Goal: Task Accomplishment & Management: Manage account settings

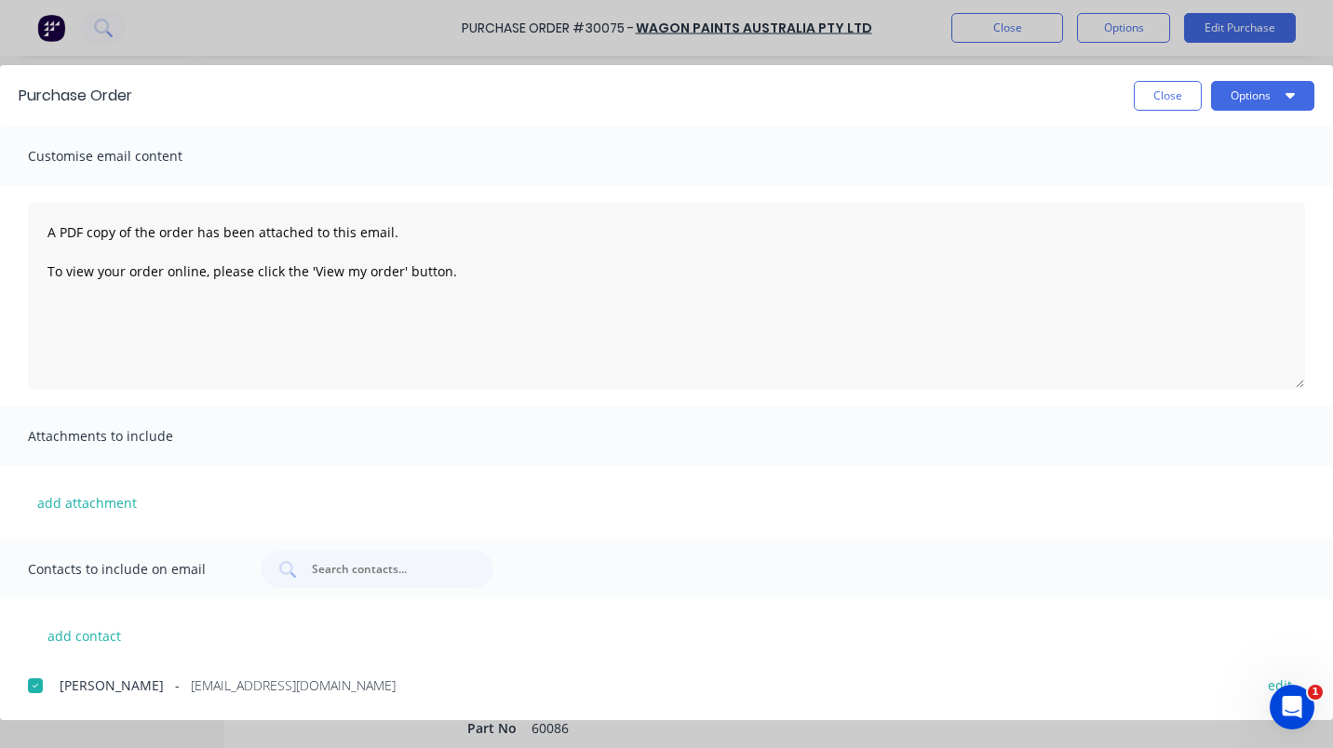
type textarea "x"
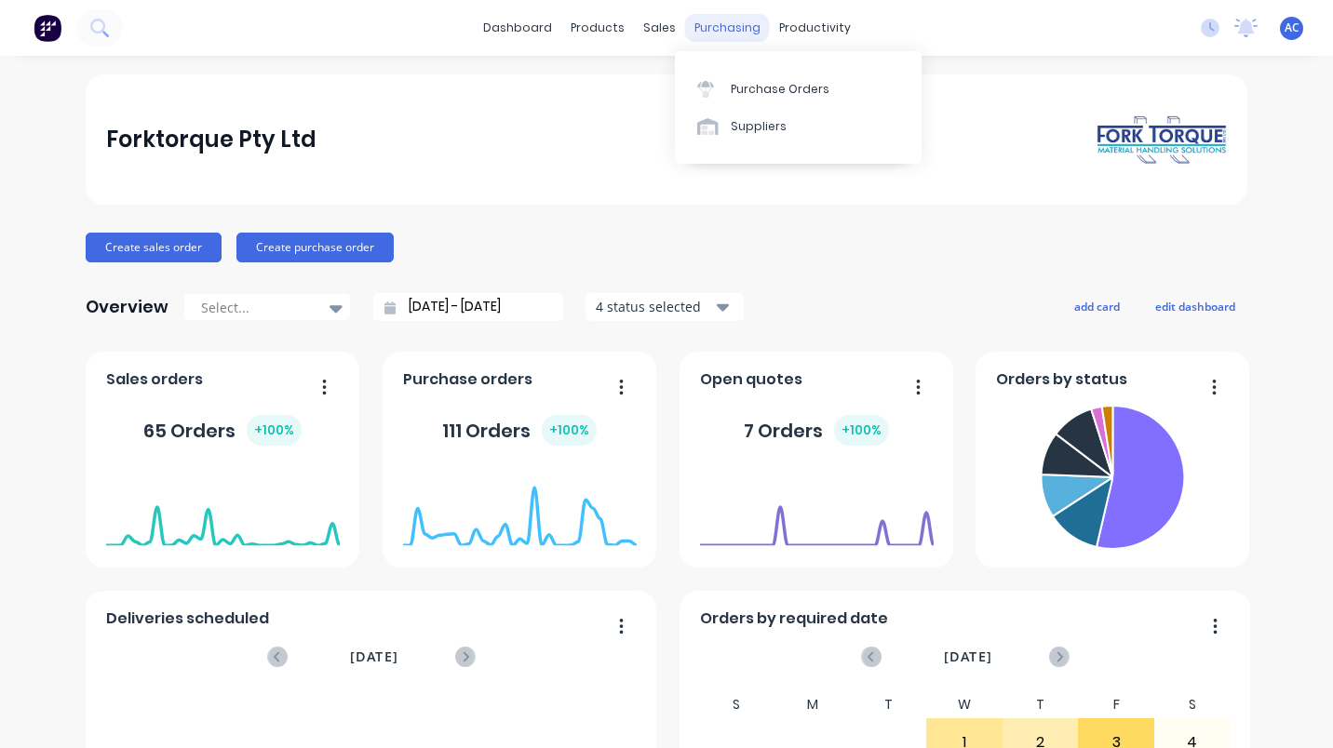
click at [685, 29] on div "purchasing" at bounding box center [727, 28] width 85 height 28
click at [759, 81] on div "Purchase Orders" at bounding box center [779, 89] width 99 height 17
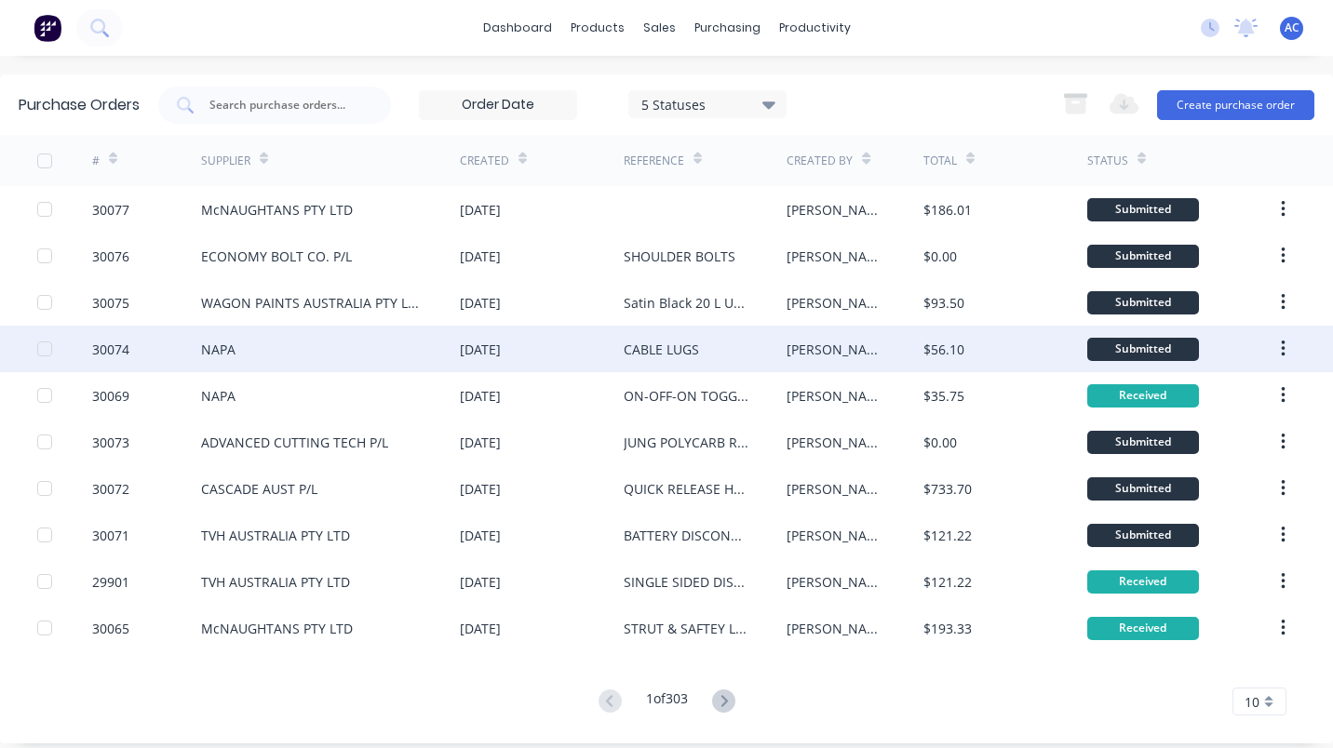
click at [201, 345] on div "NAPA" at bounding box center [218, 350] width 34 height 20
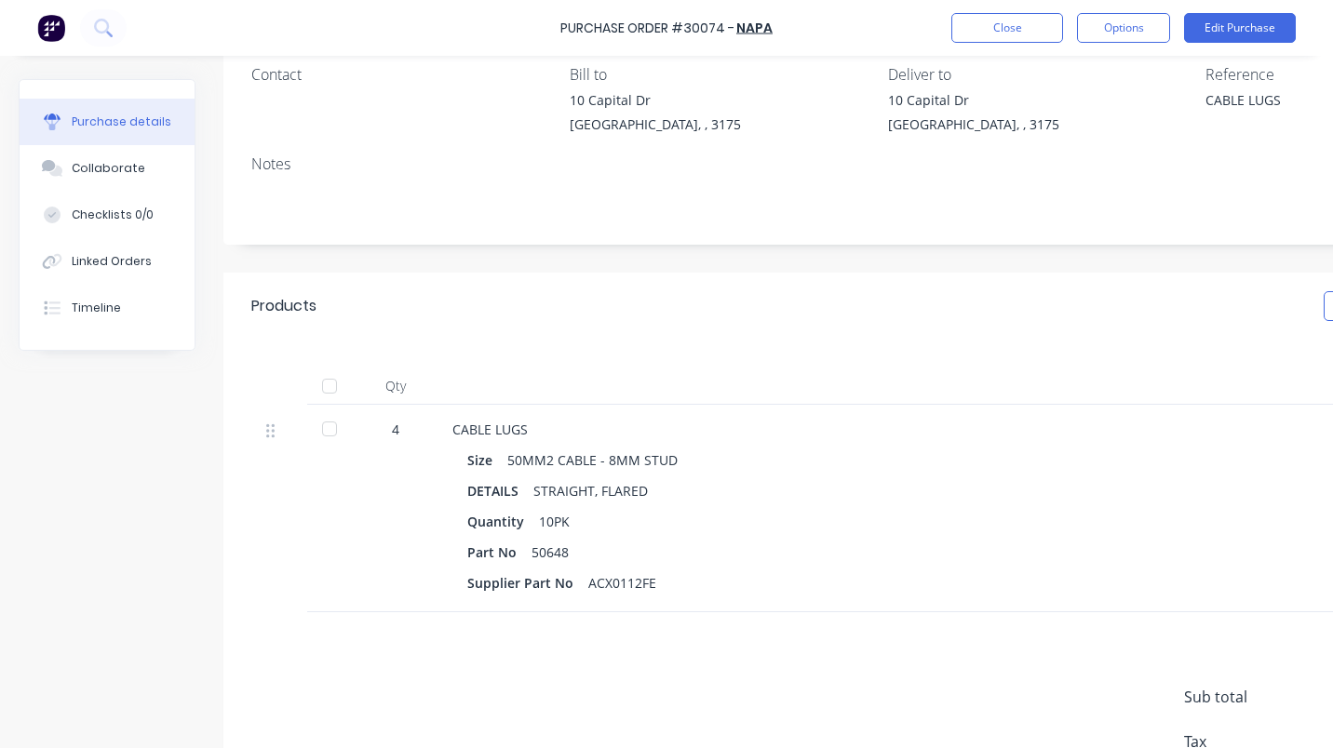
scroll to position [164, 0]
click at [1131, 31] on button "Options" at bounding box center [1123, 28] width 93 height 30
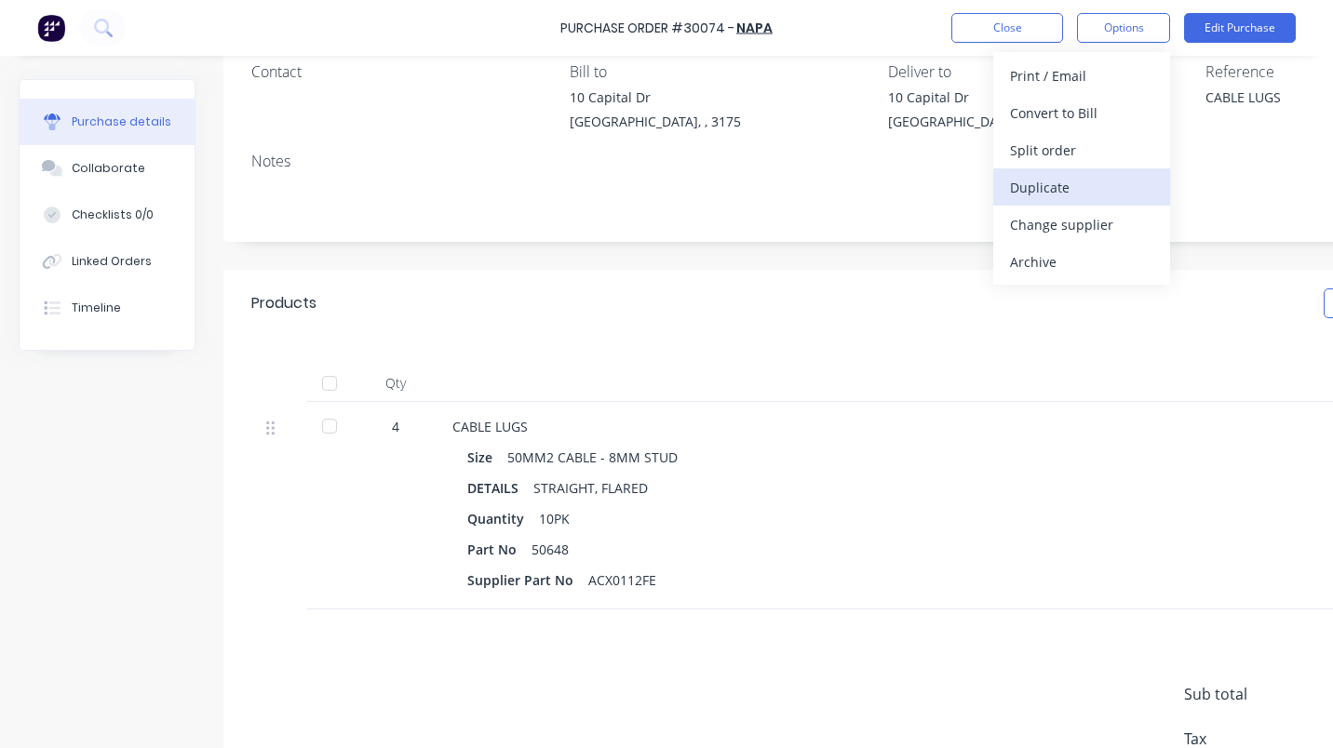
click at [1046, 191] on div "Duplicate" at bounding box center [1081, 187] width 143 height 27
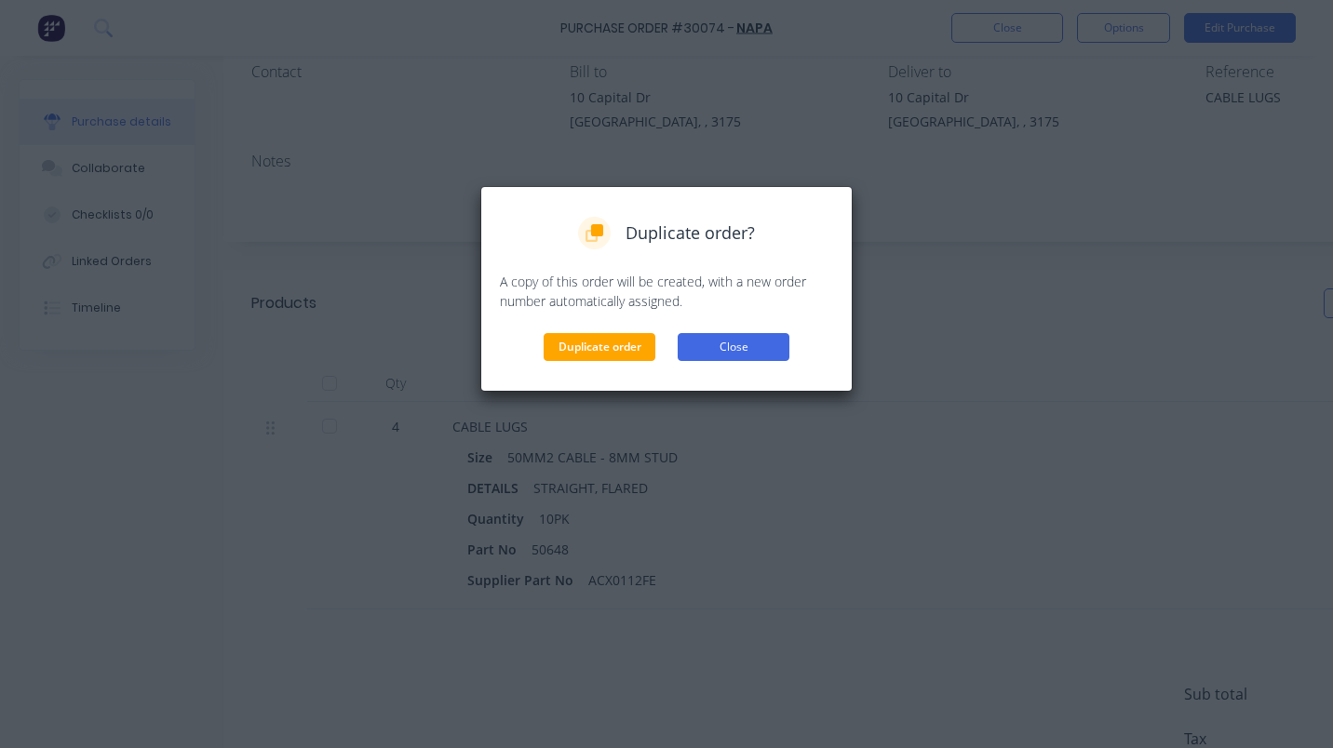
click at [724, 349] on button "Close" at bounding box center [733, 347] width 112 height 28
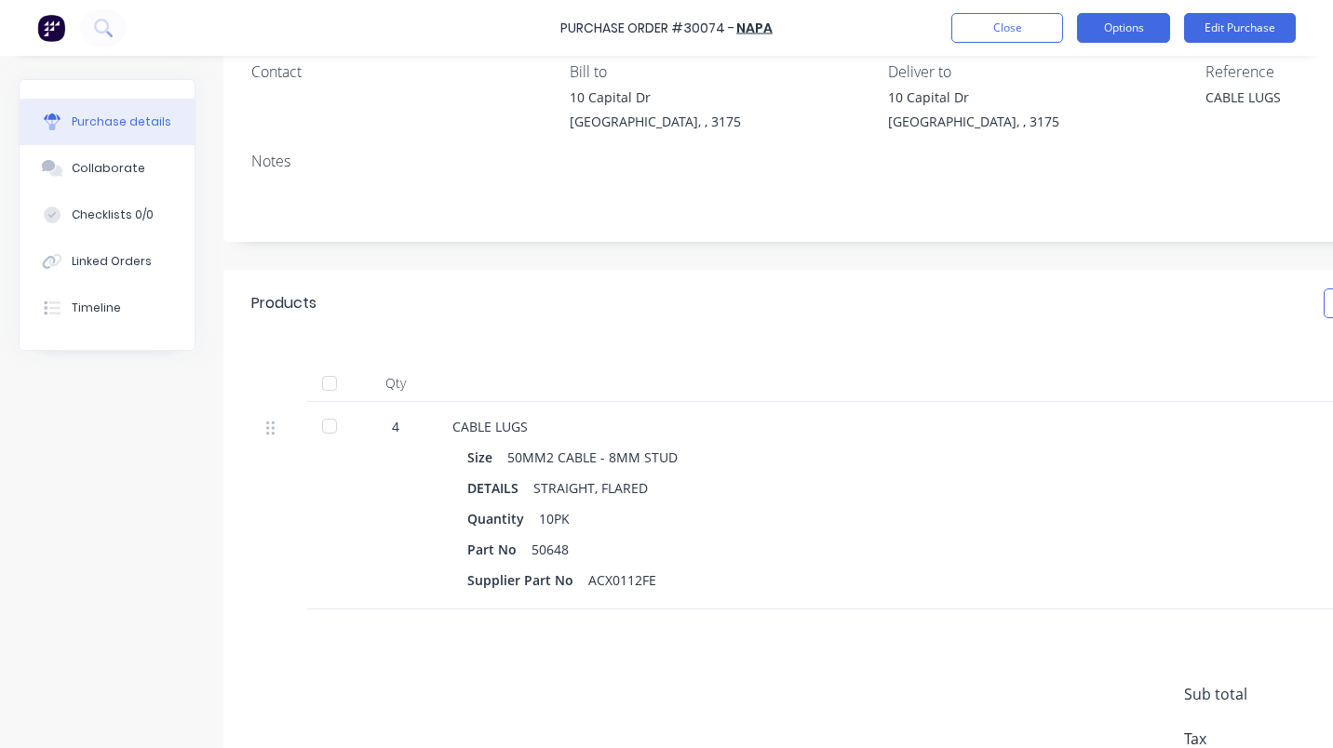
click at [1107, 18] on button "Options" at bounding box center [1123, 28] width 93 height 30
click at [1265, 501] on div "Size 50MM2 CABLE - 8MM STUD DETAILS STRAIGHT, FLARED Quantity 10PK Part No 5064…" at bounding box center [902, 519] width 901 height 150
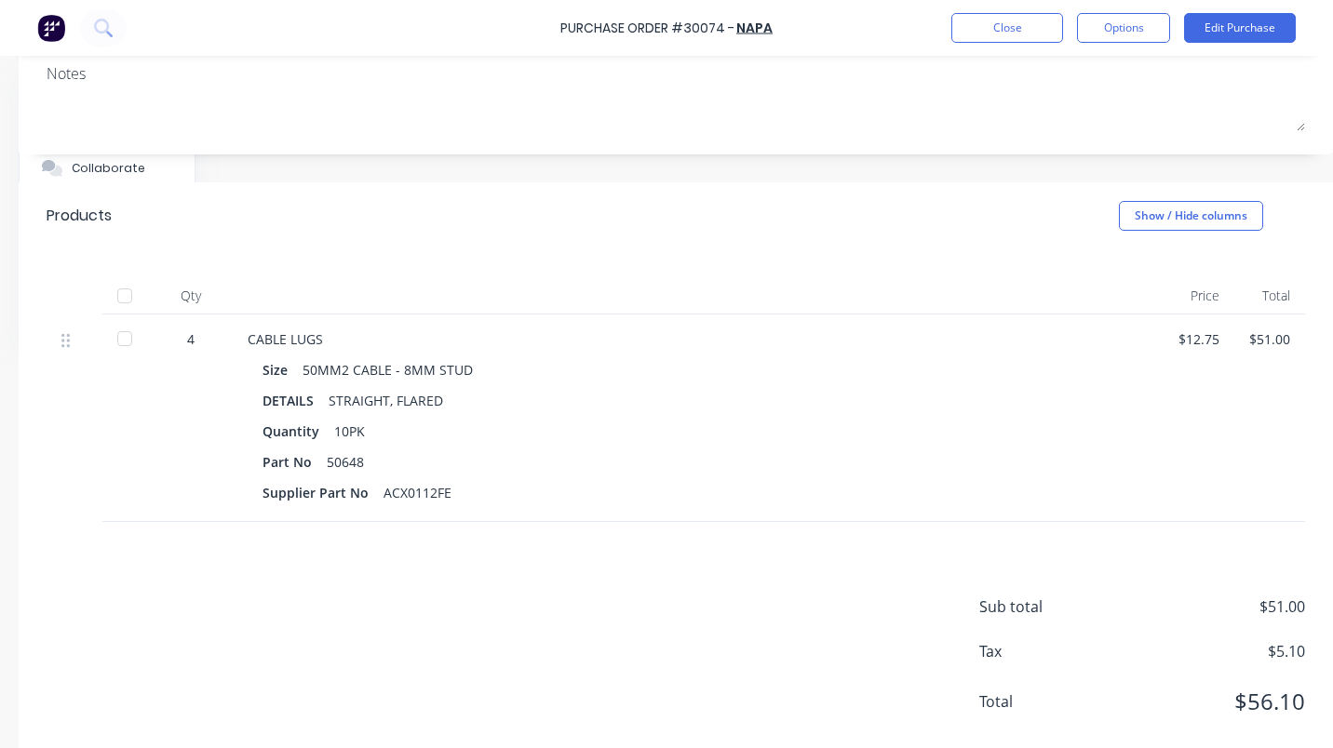
scroll to position [304, 218]
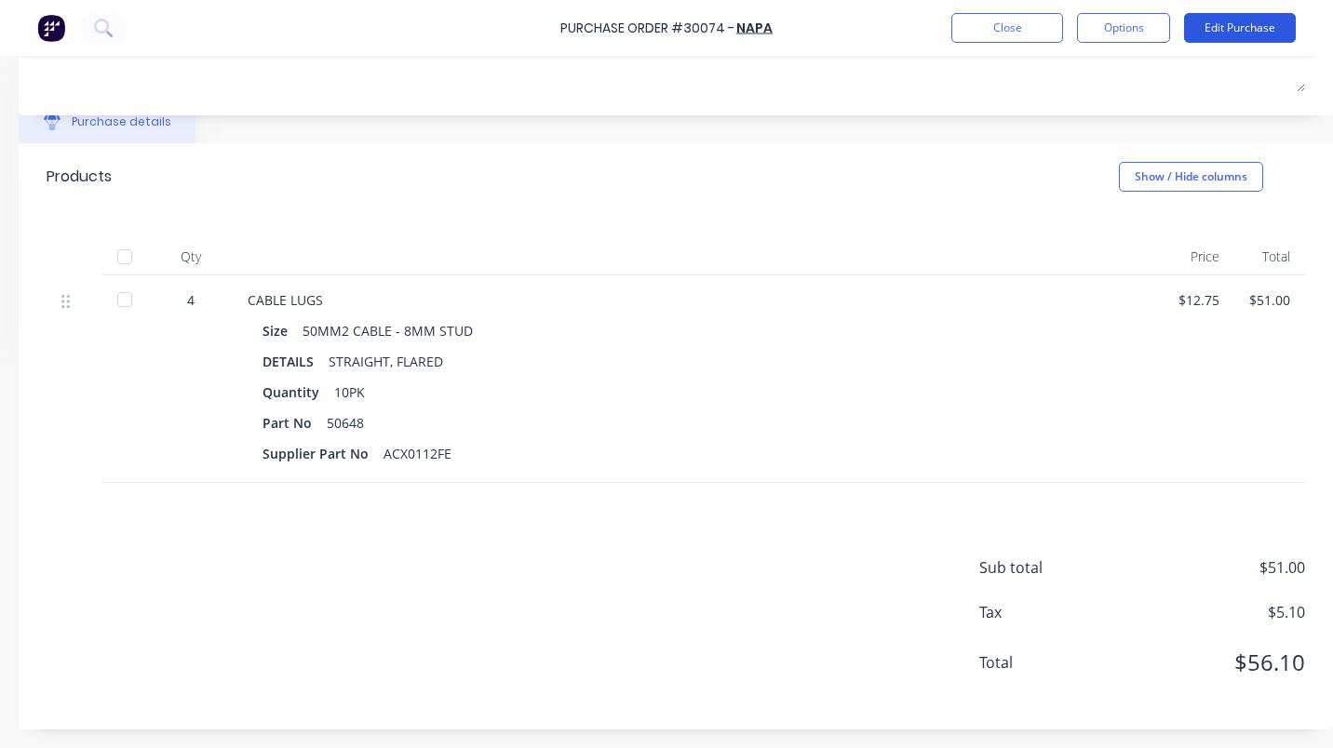
click at [1242, 34] on button "Edit Purchase" at bounding box center [1240, 28] width 112 height 30
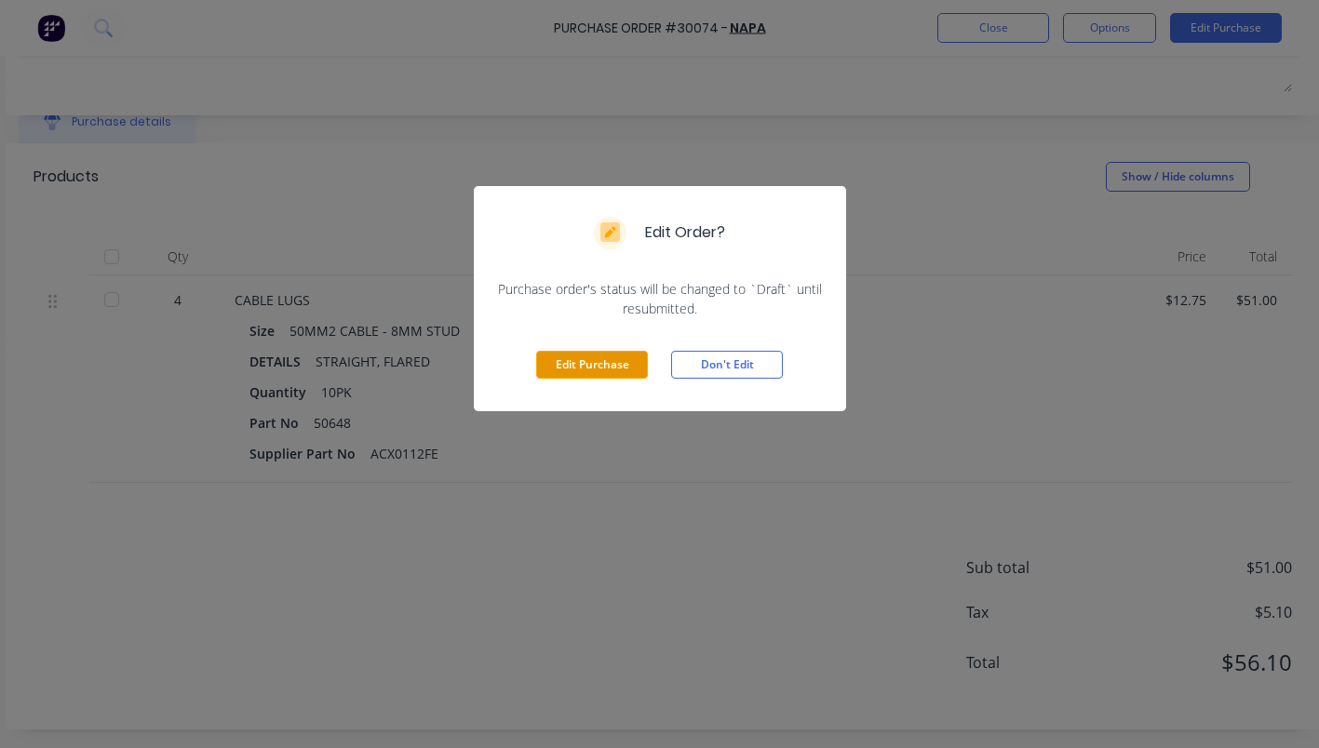
click at [581, 370] on button "Edit Purchase" at bounding box center [592, 365] width 112 height 28
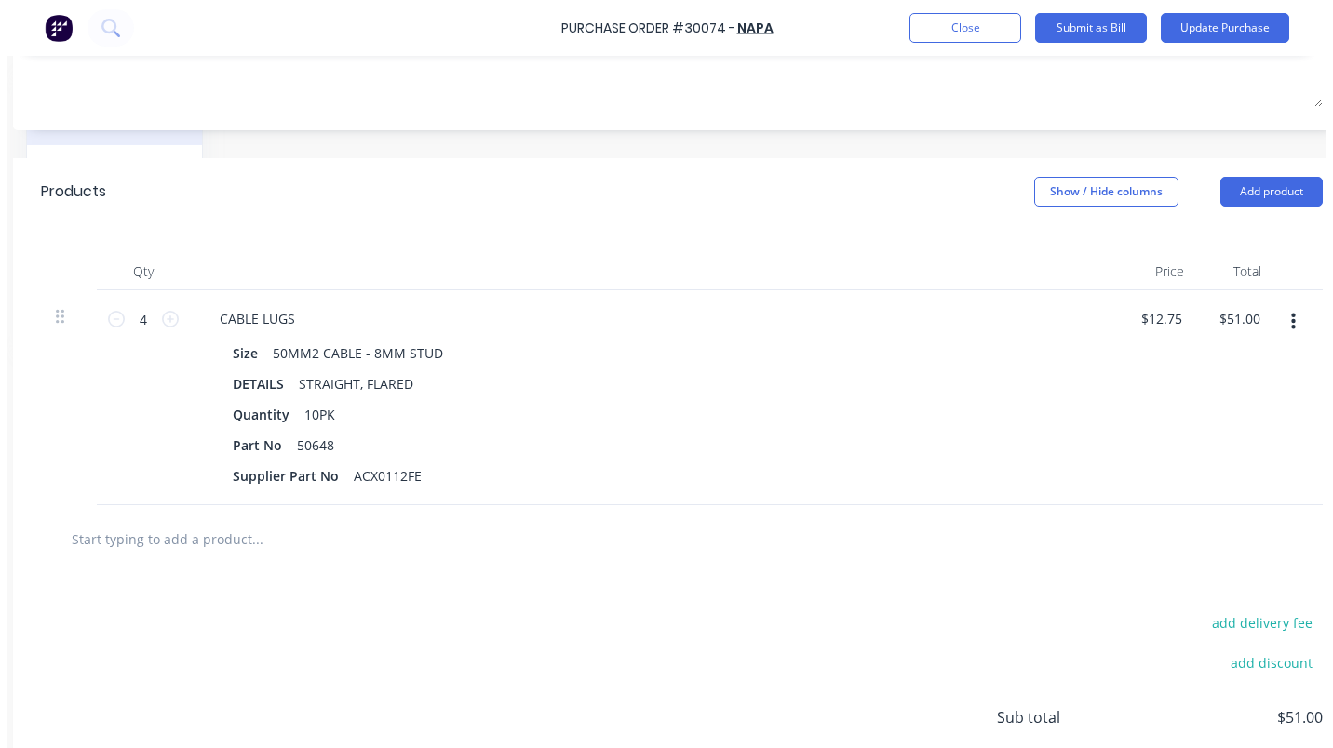
scroll to position [333, 217]
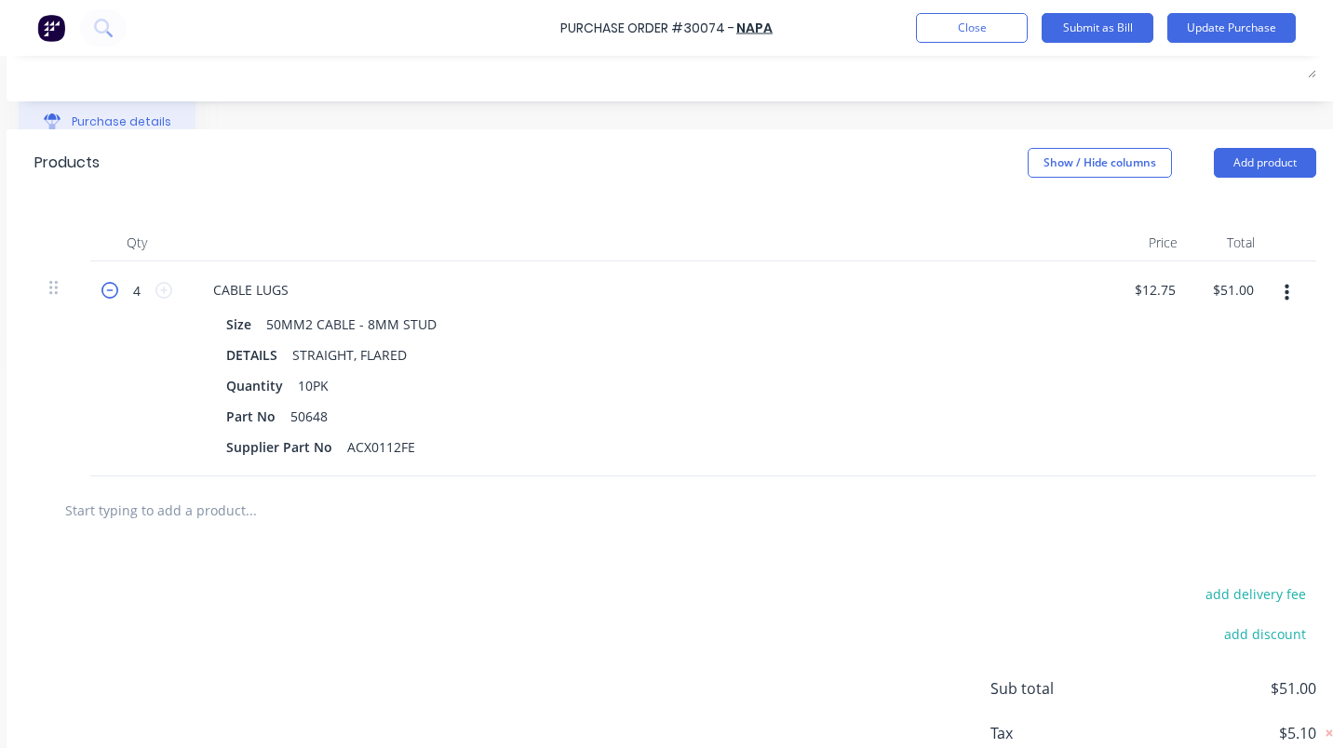
click at [114, 295] on icon at bounding box center [109, 290] width 17 height 17
type input "3"
type input "$38.25"
click at [114, 295] on icon at bounding box center [109, 290] width 17 height 17
type input "2"
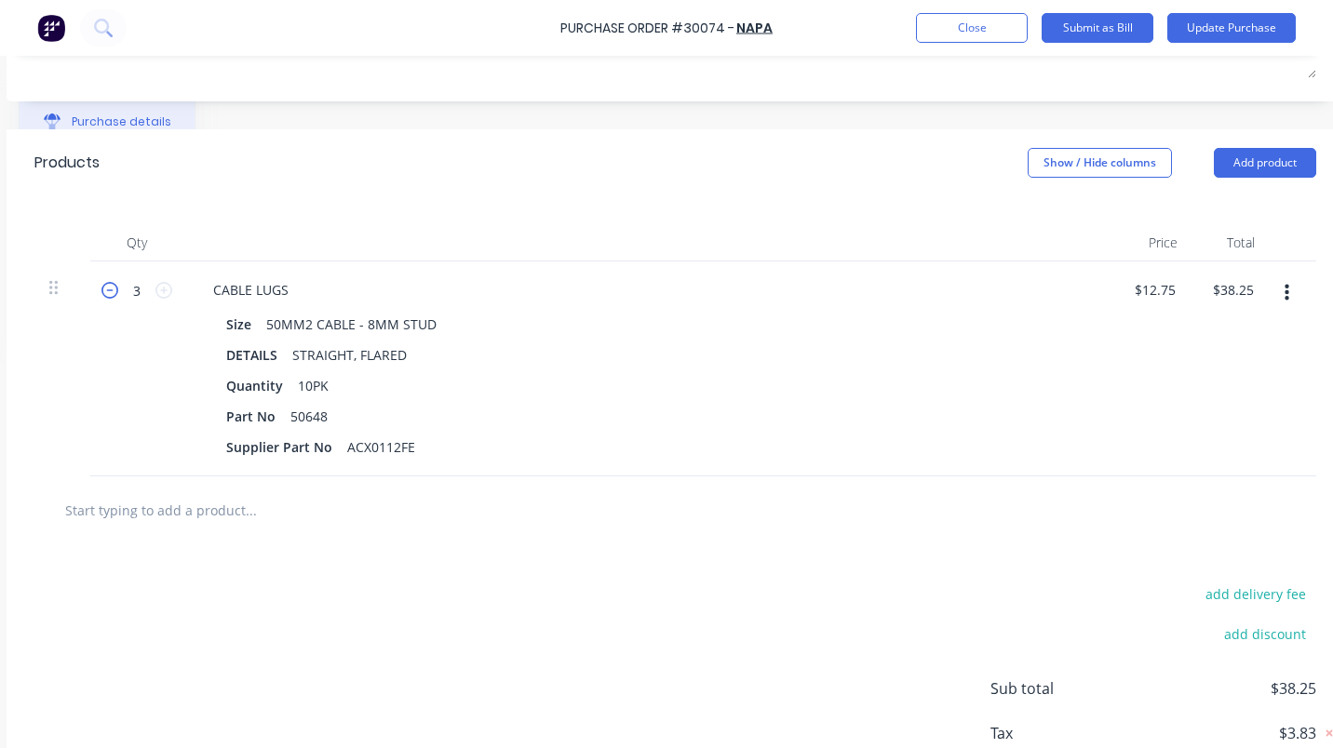
type input "$25.50"
click at [1238, 160] on button "Add product" at bounding box center [1264, 163] width 102 height 30
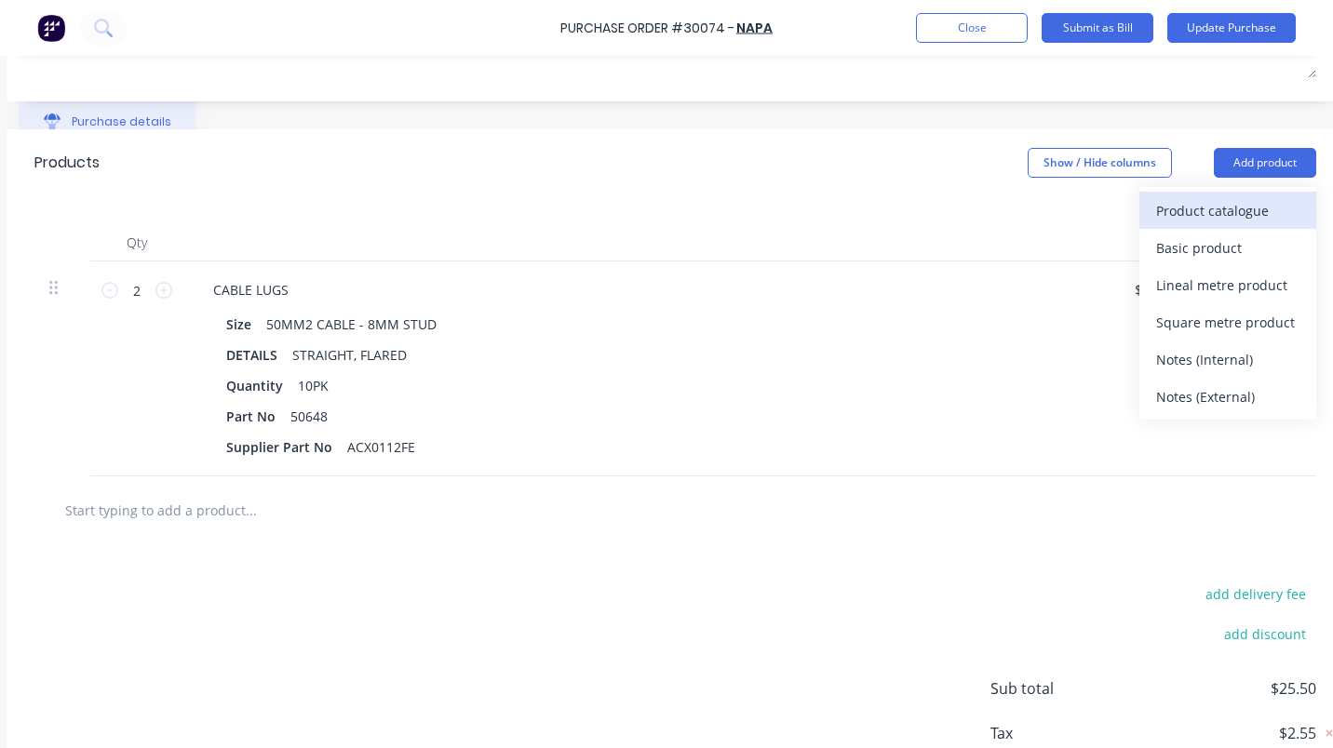
click at [1175, 217] on div "Product catalogue" at bounding box center [1227, 210] width 143 height 27
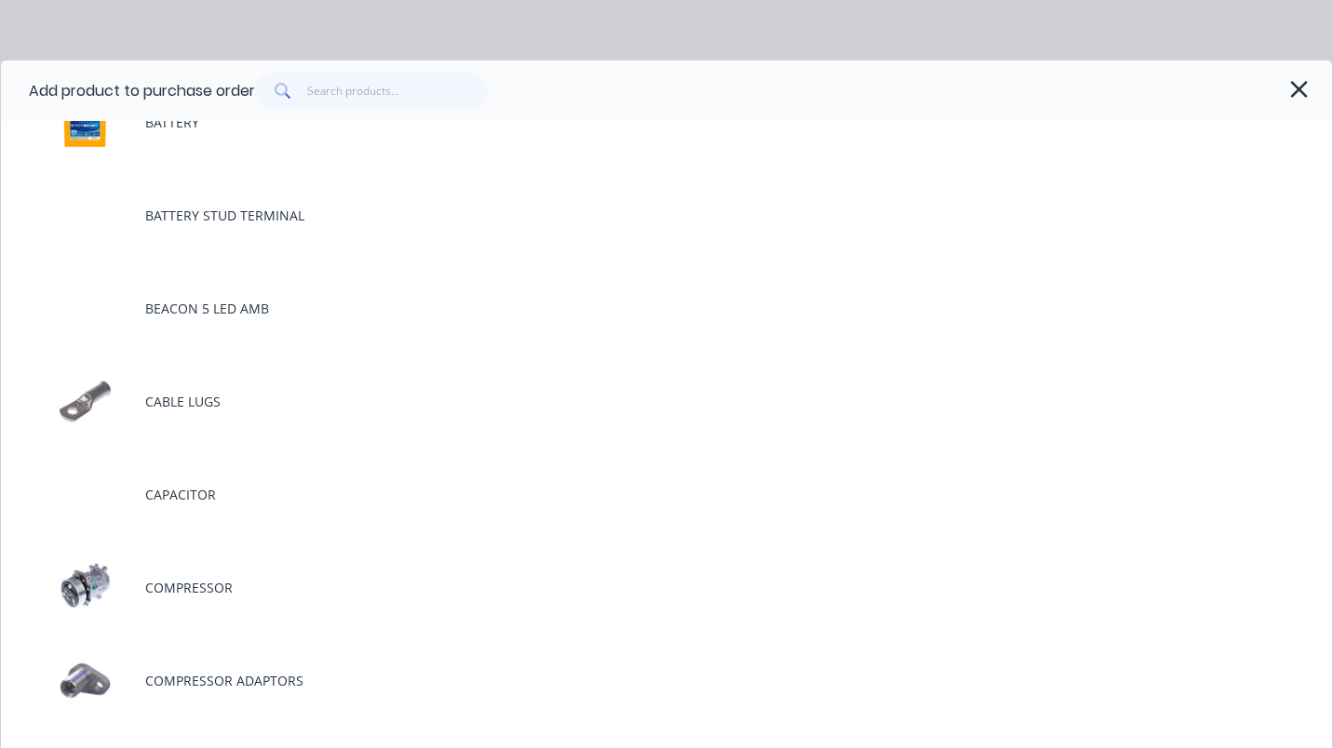
scroll to position [747, 0]
click at [369, 408] on div "CABLE LUGS" at bounding box center [666, 402] width 1331 height 74
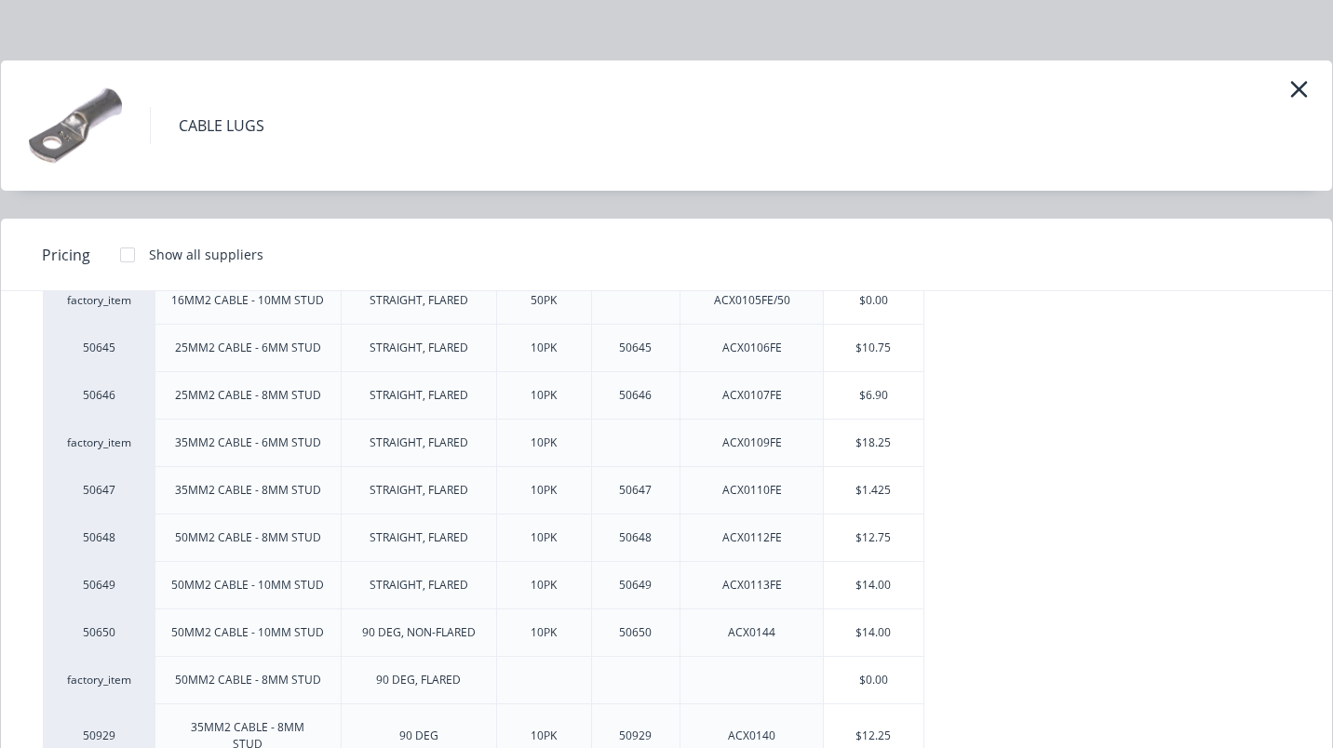
scroll to position [291, 0]
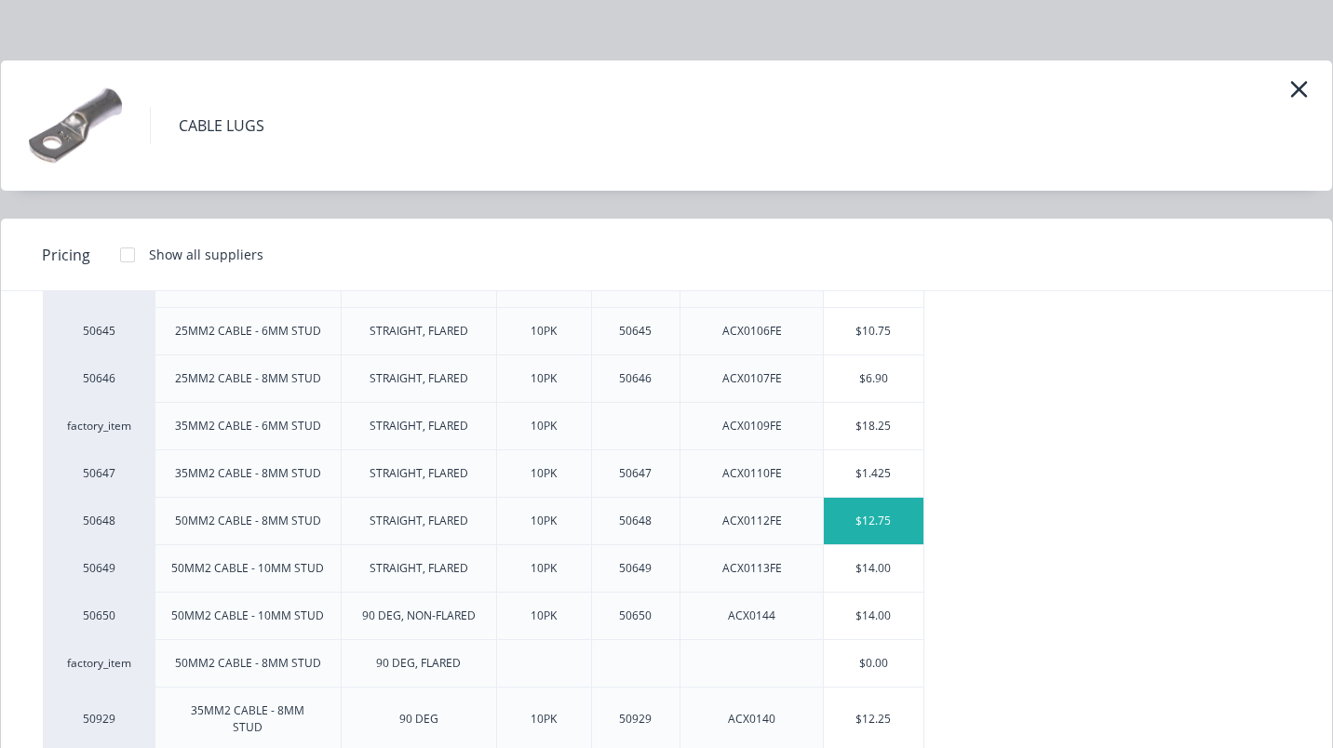
click at [876, 524] on div "$12.75" at bounding box center [874, 521] width 100 height 47
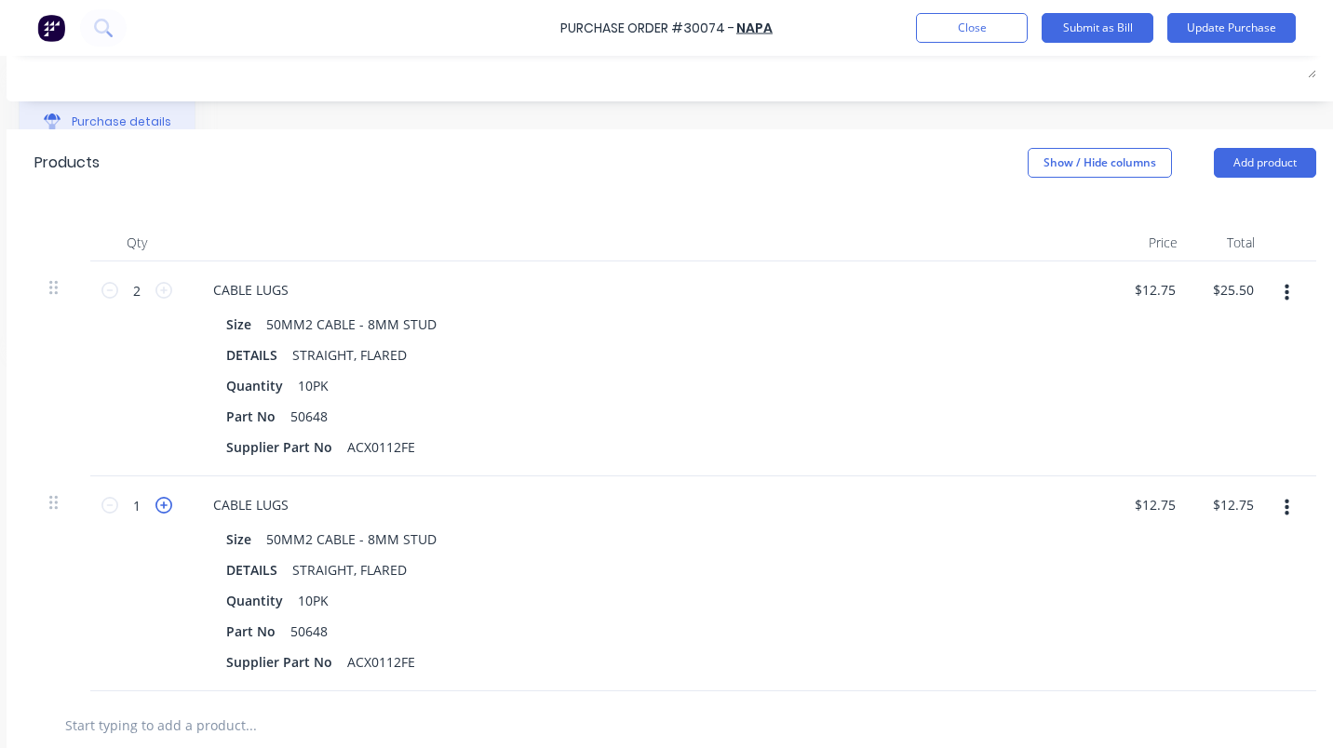
click at [163, 508] on icon at bounding box center [163, 505] width 17 height 17
type input "2"
type input "$25.50"
click at [1237, 24] on button "Update Purchase" at bounding box center [1231, 28] width 128 height 30
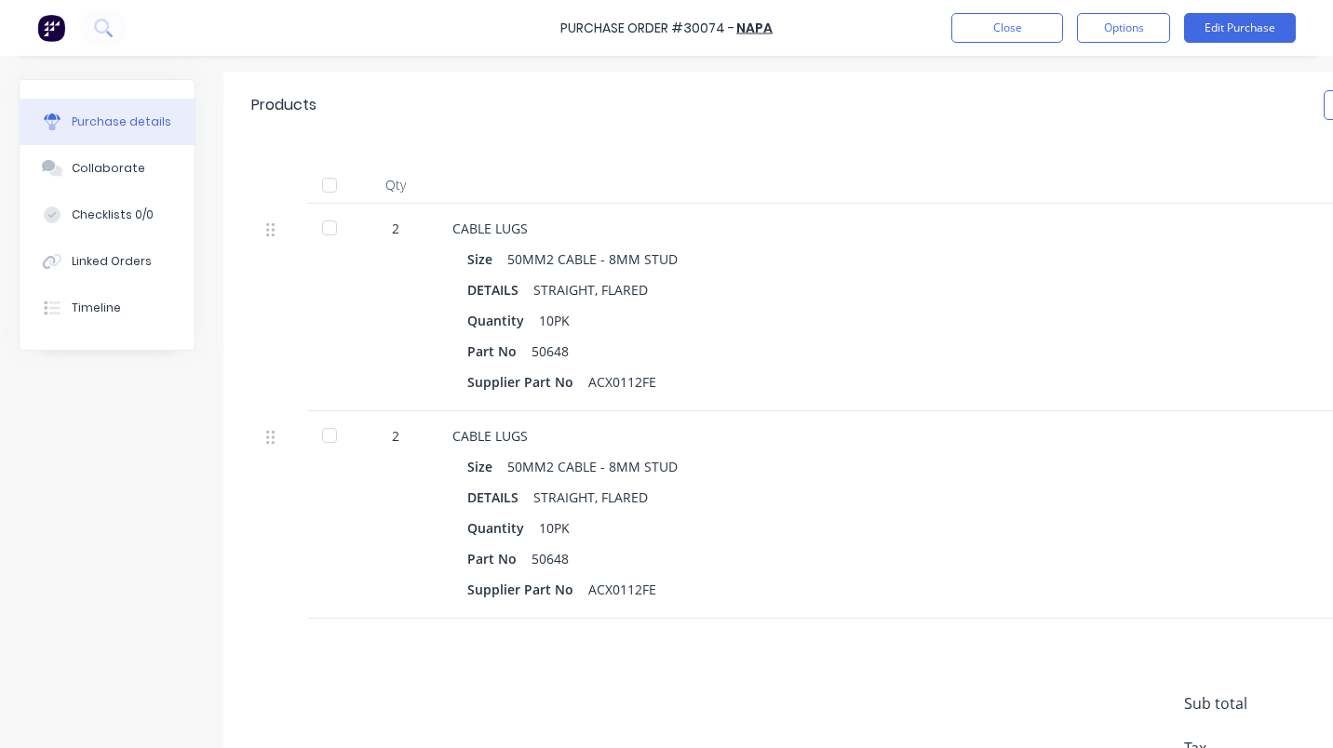
scroll to position [368, 0]
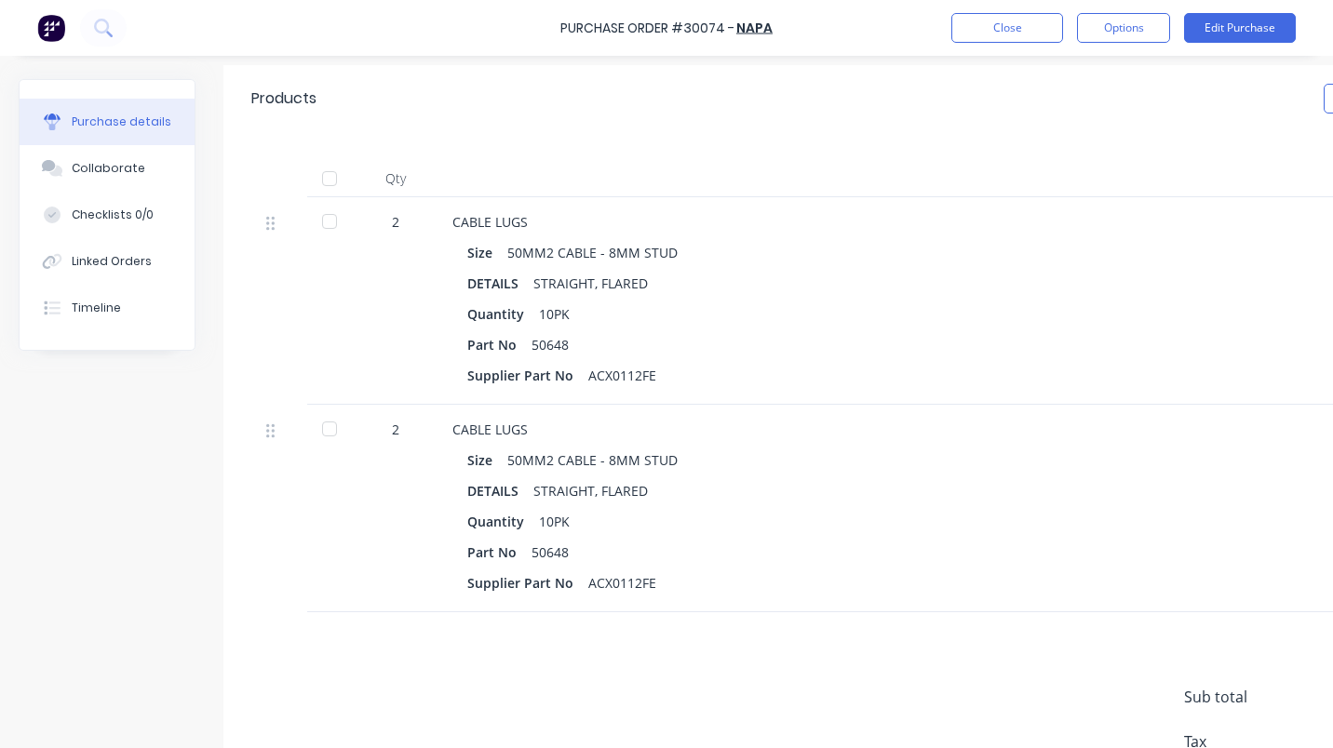
click at [338, 223] on div at bounding box center [329, 221] width 37 height 37
click at [994, 31] on button "Close" at bounding box center [1007, 28] width 112 height 30
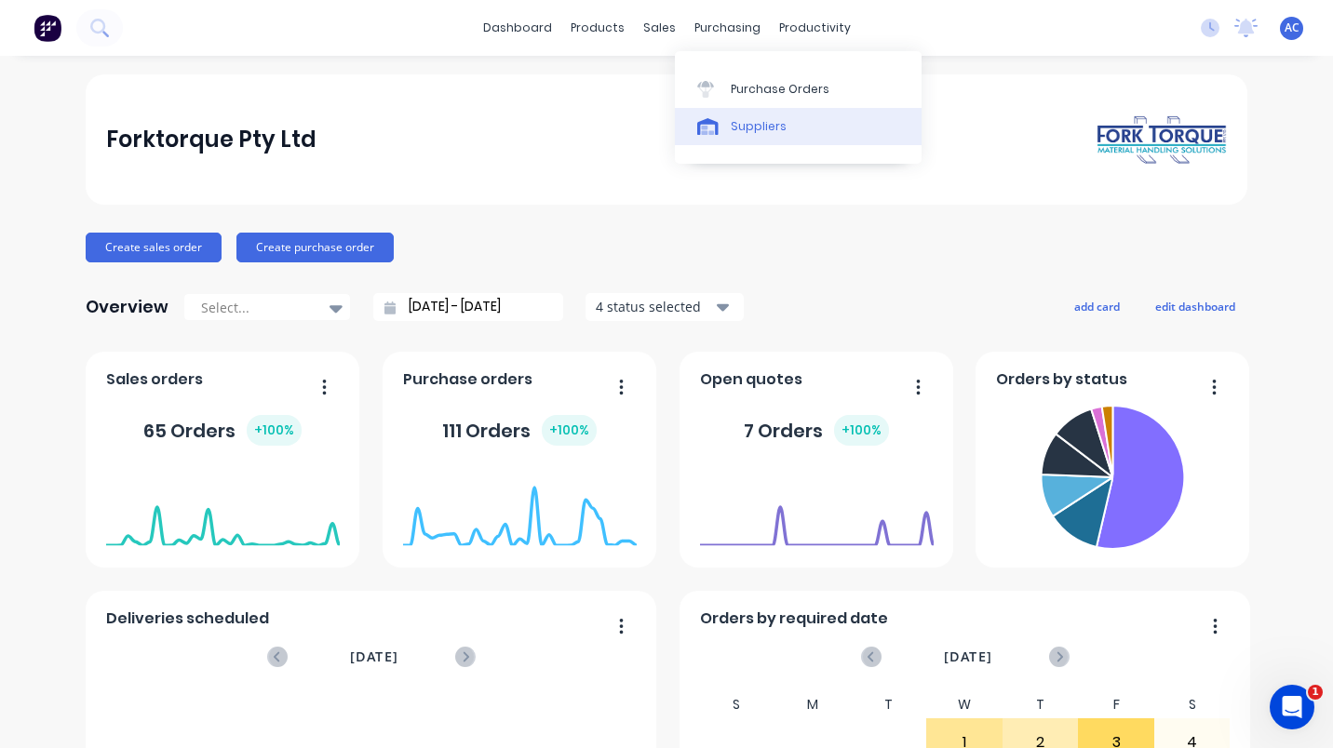
click at [743, 125] on div "Suppliers" at bounding box center [758, 126] width 56 height 17
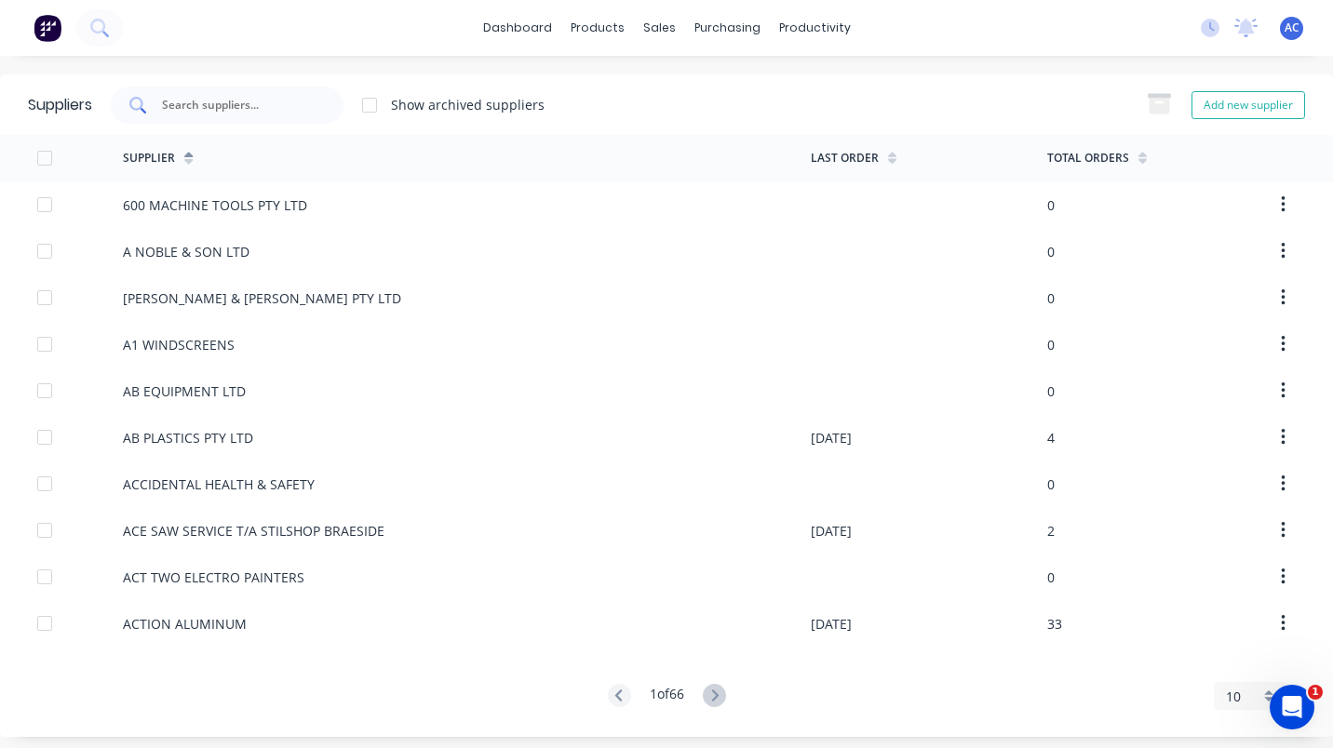
click at [179, 109] on input "text" at bounding box center [237, 105] width 154 height 19
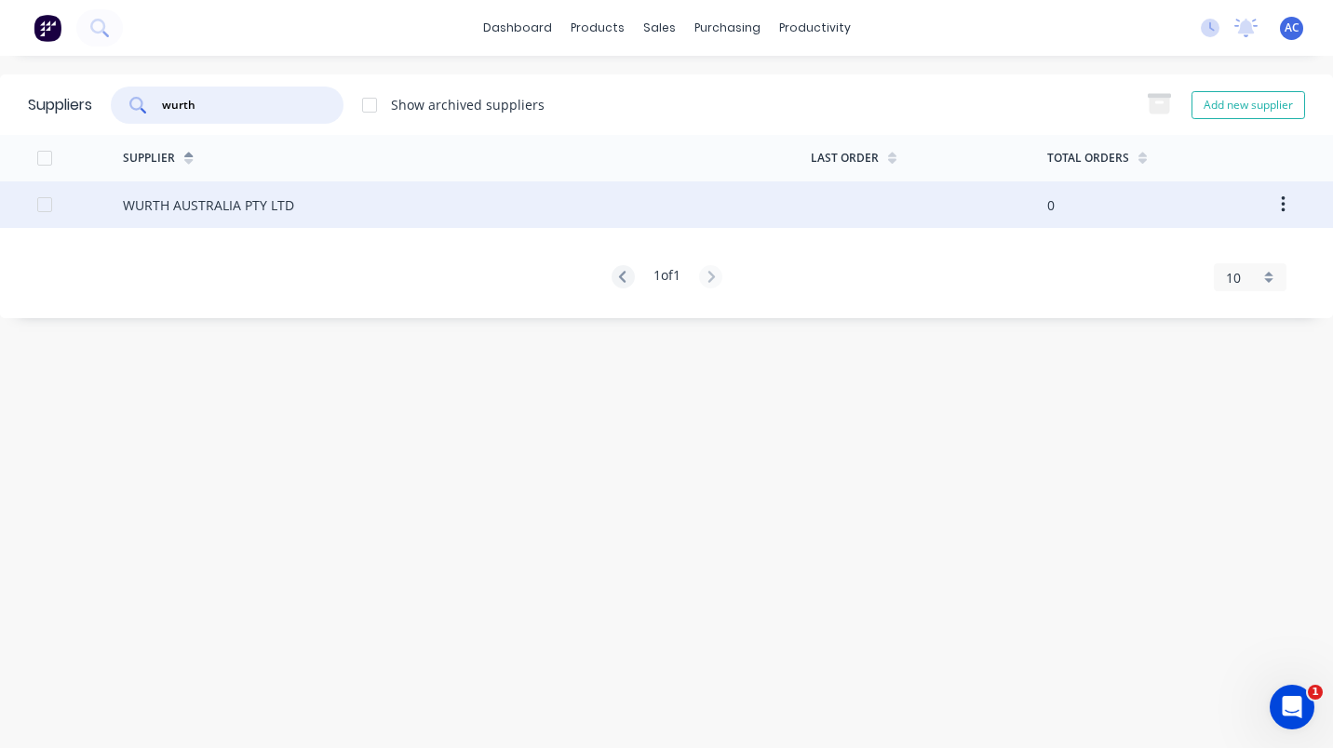
type input "wurth"
click at [185, 199] on div "WURTH AUSTRALIA PTY LTD" at bounding box center [208, 205] width 171 height 20
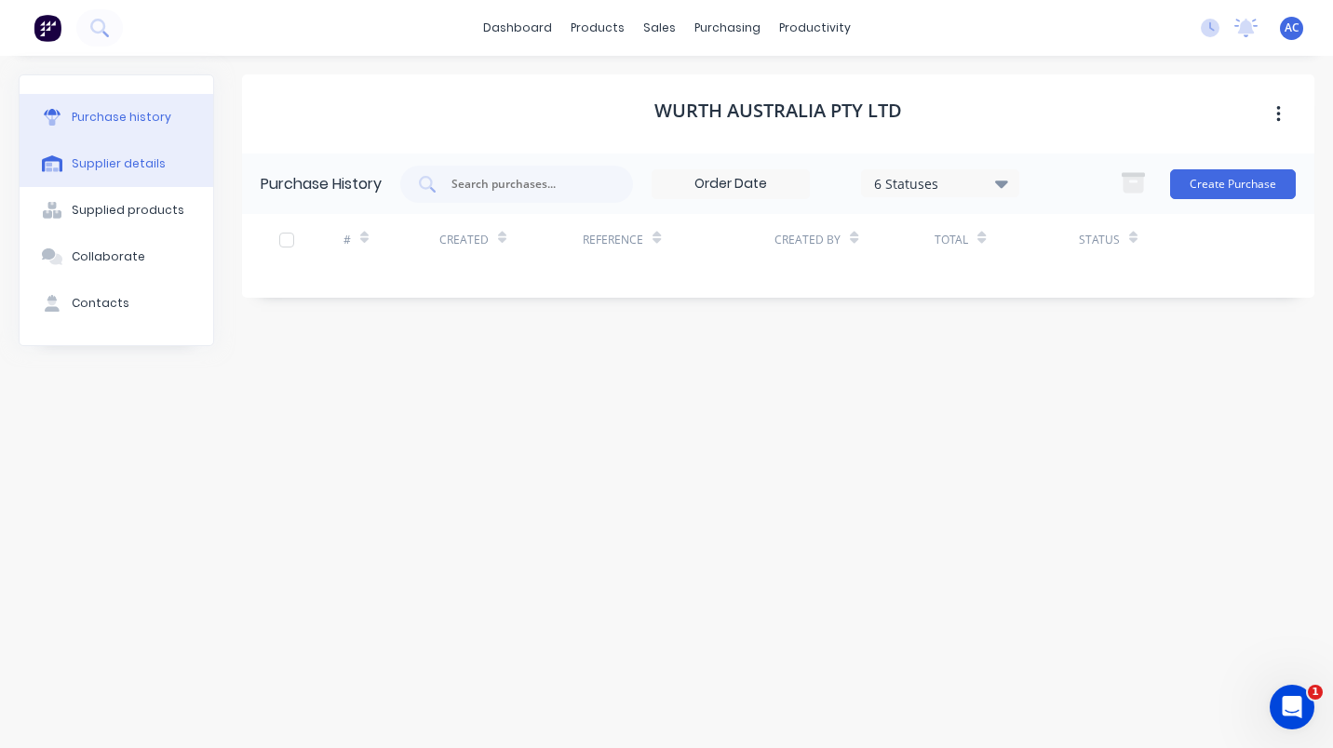
click at [114, 160] on div "Supplier details" at bounding box center [119, 163] width 94 height 17
select select "AU"
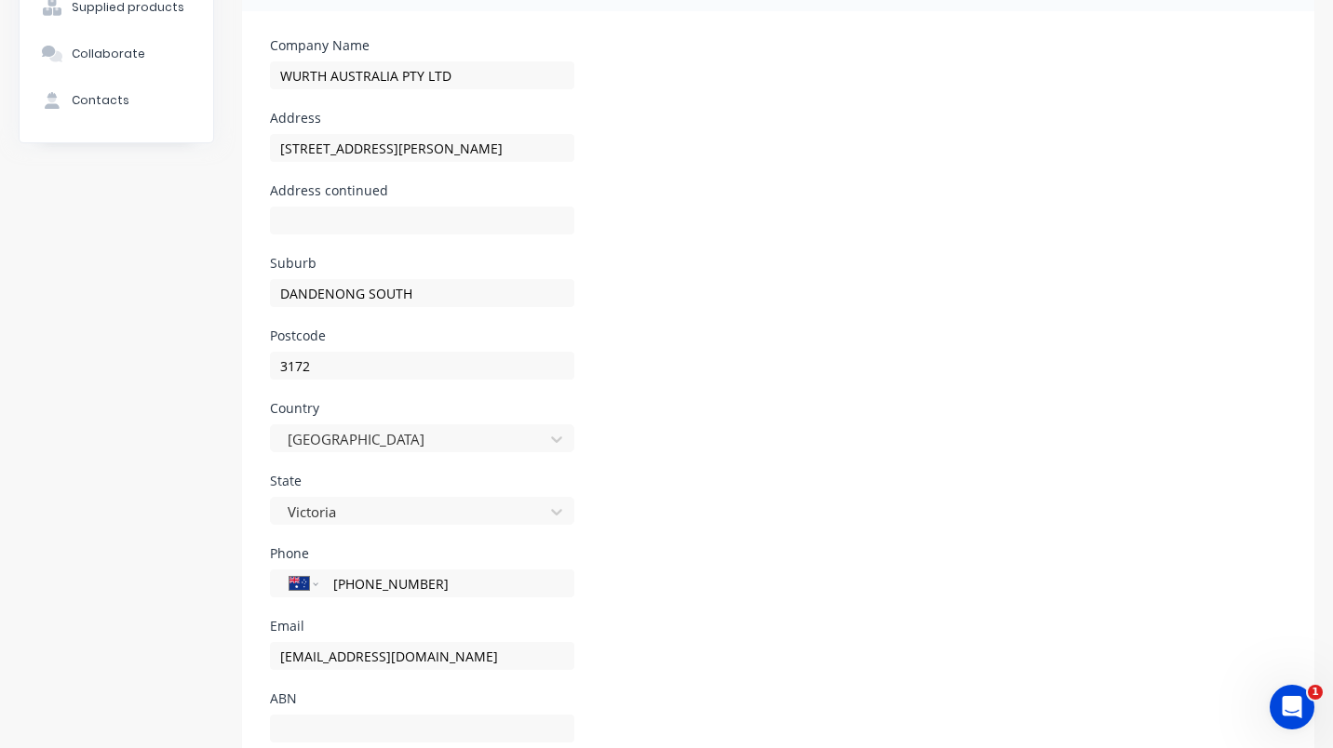
scroll to position [204, 0]
